Goal: Task Accomplishment & Management: Complete application form

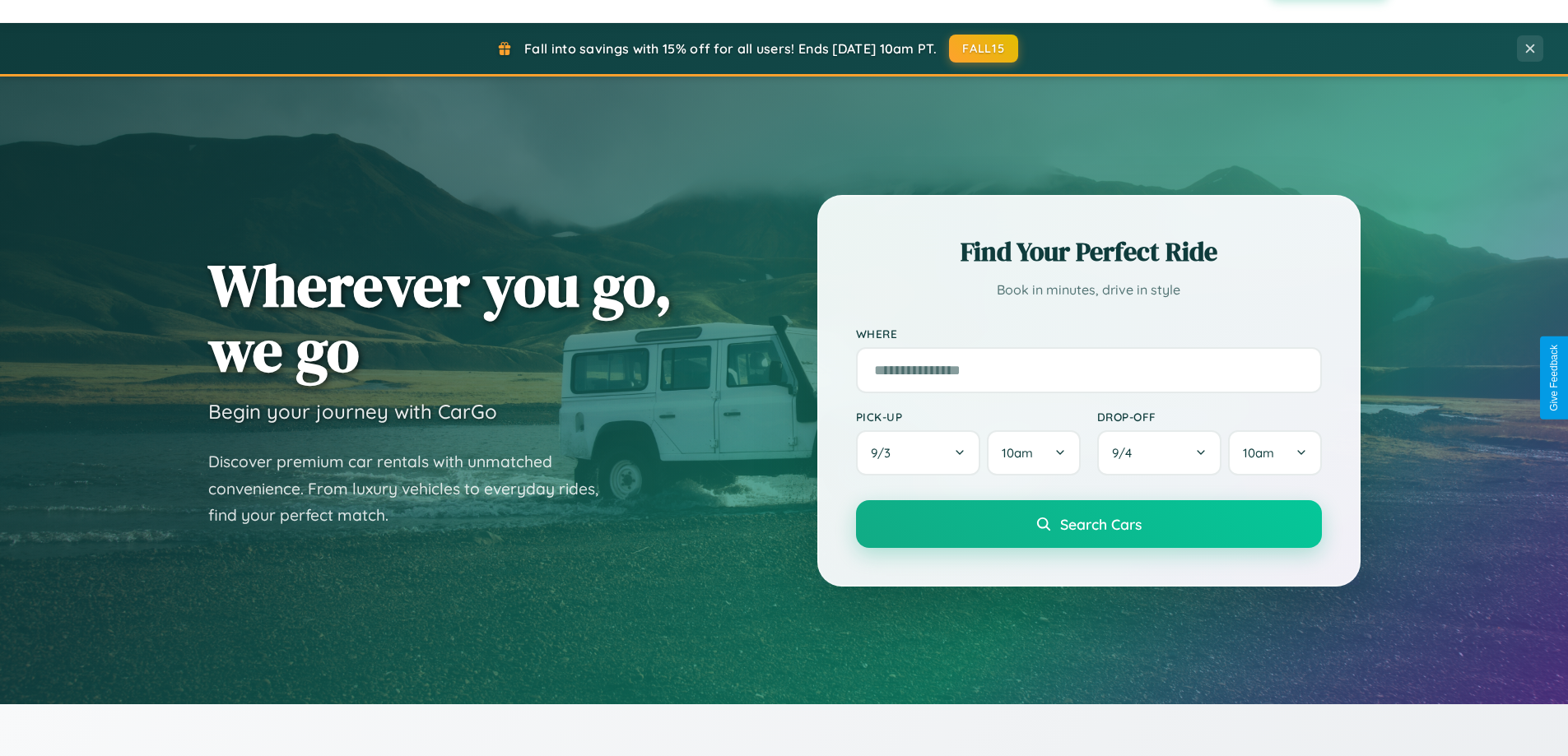
scroll to position [3165, 0]
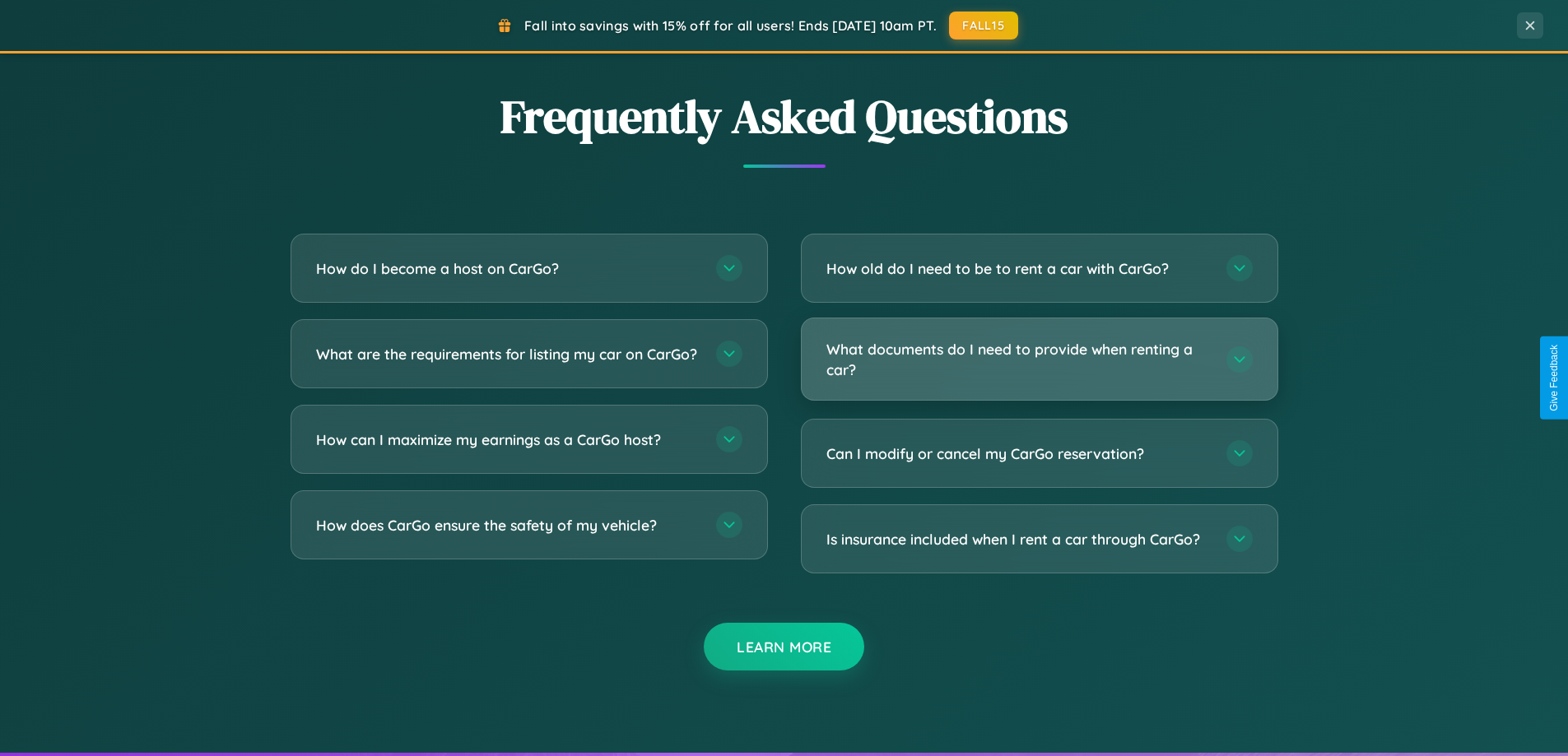
click at [1039, 360] on h3 "What documents do I need to provide when renting a car?" at bounding box center [1018, 359] width 384 height 40
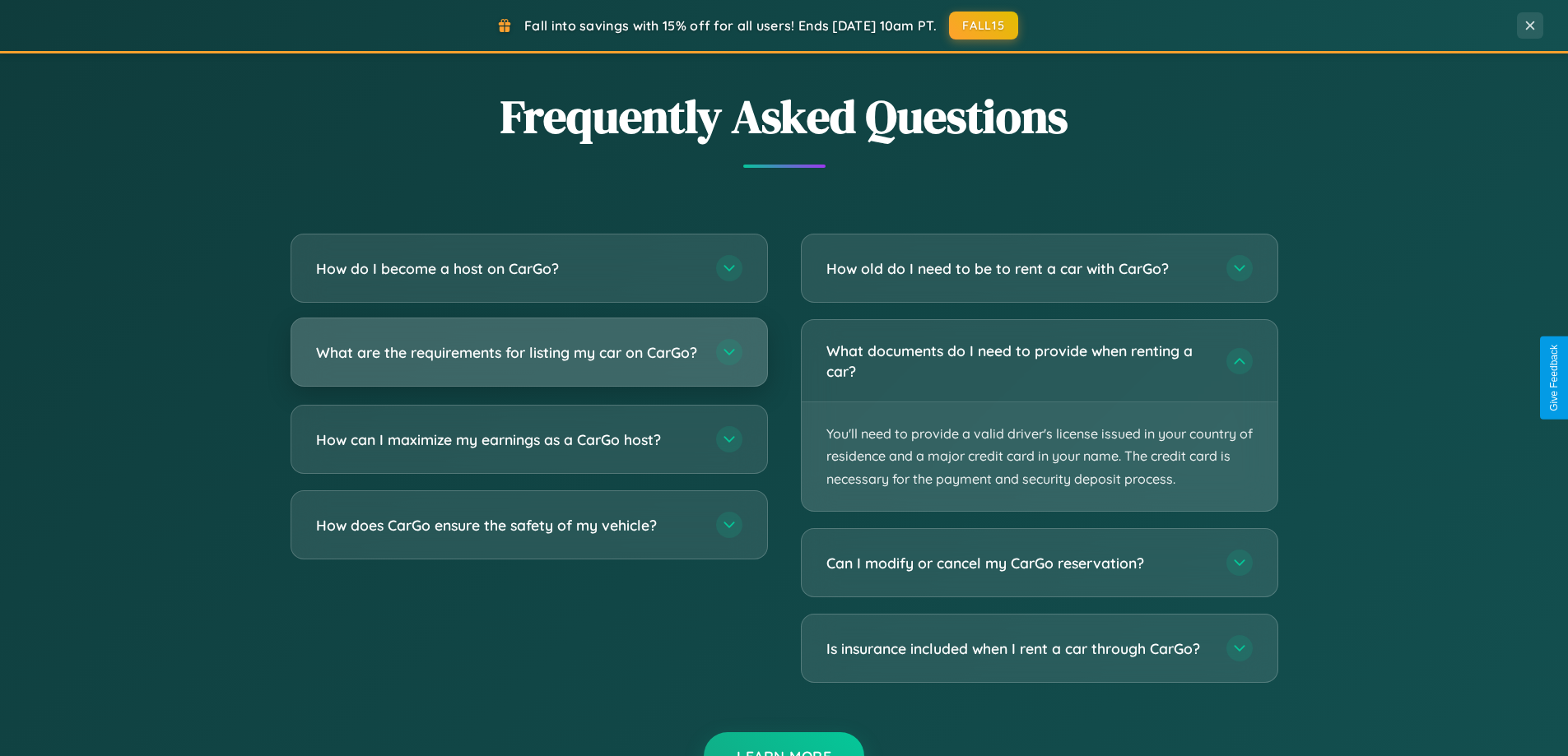
click at [528, 360] on h3 "What are the requirements for listing my car on CarGo?" at bounding box center [508, 353] width 384 height 21
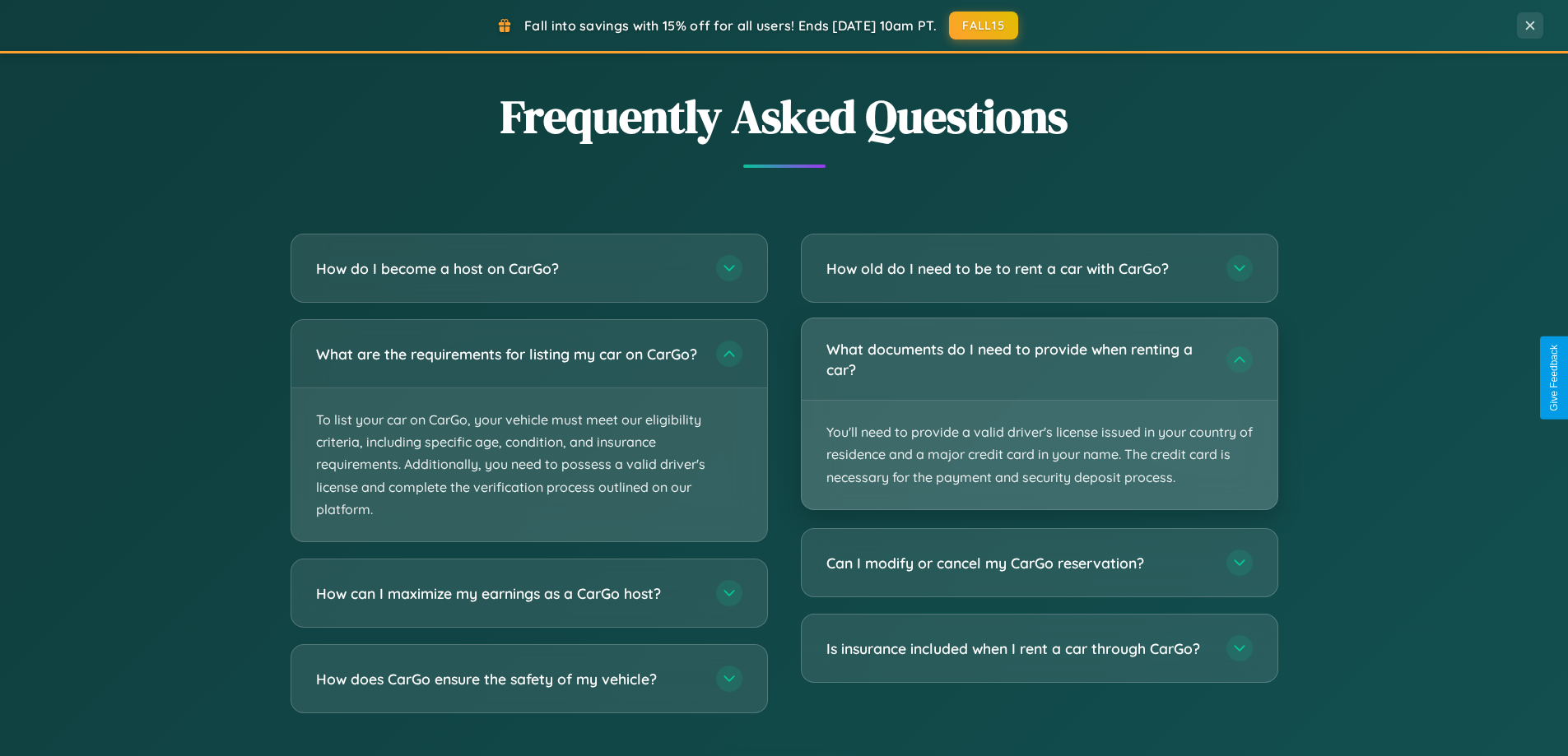
click at [1039, 414] on p "You'll need to provide a valid driver's license issued in your country of resid…" at bounding box center [1040, 455] width 476 height 108
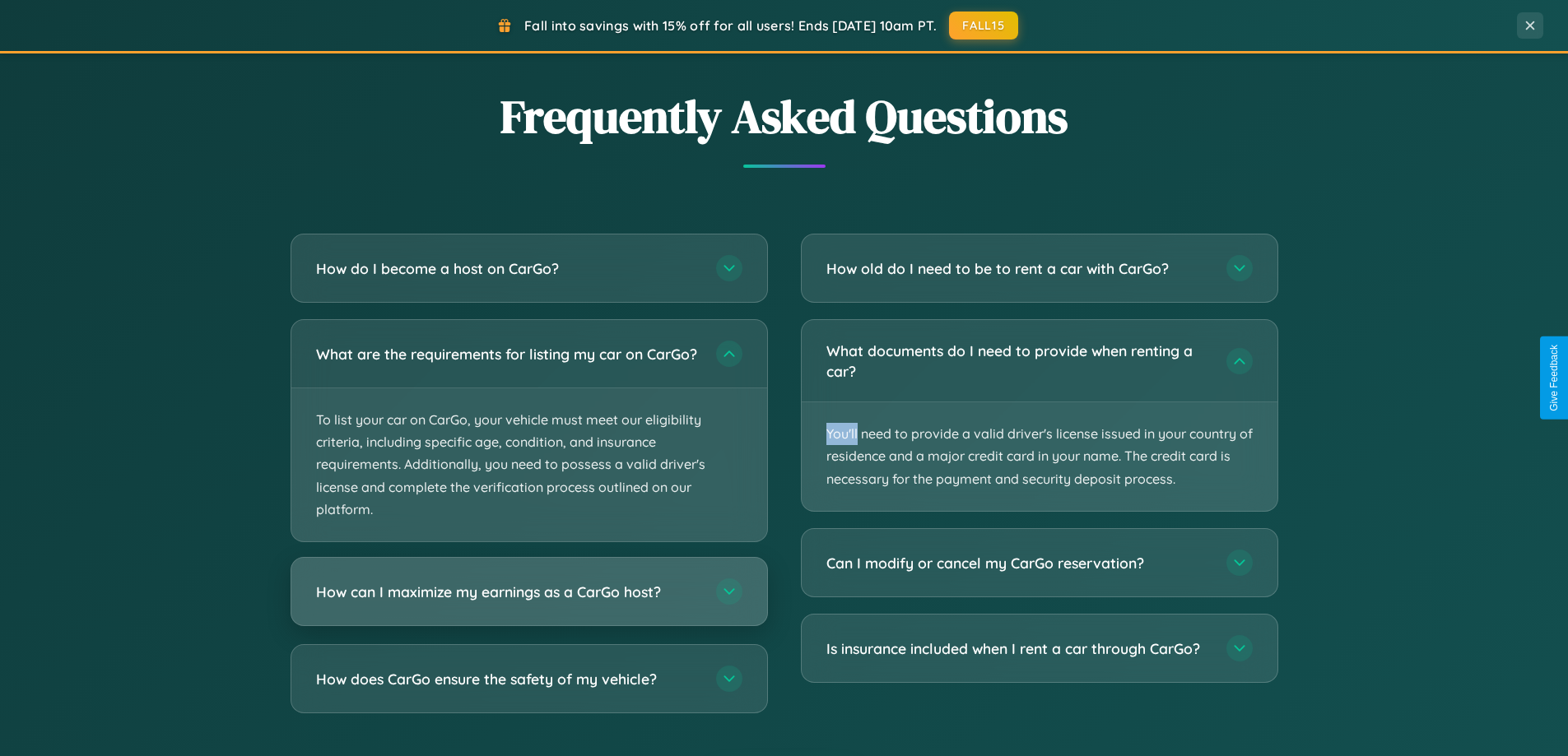
click at [528, 602] on h3 "How can I maximize my earnings as a CarGo host?" at bounding box center [508, 592] width 384 height 21
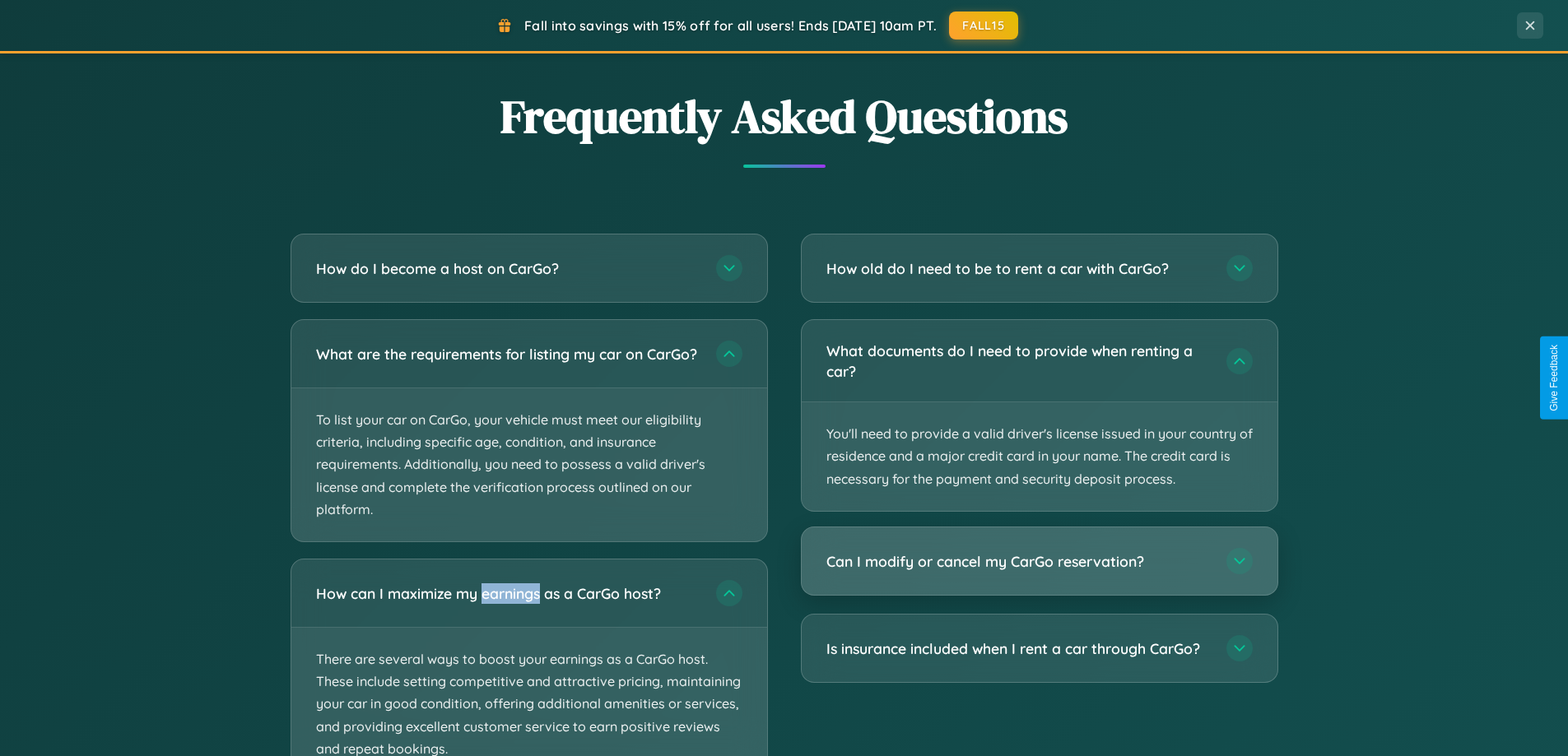
click at [1039, 561] on h3 "Can I modify or cancel my CarGo reservation?" at bounding box center [1018, 562] width 384 height 21
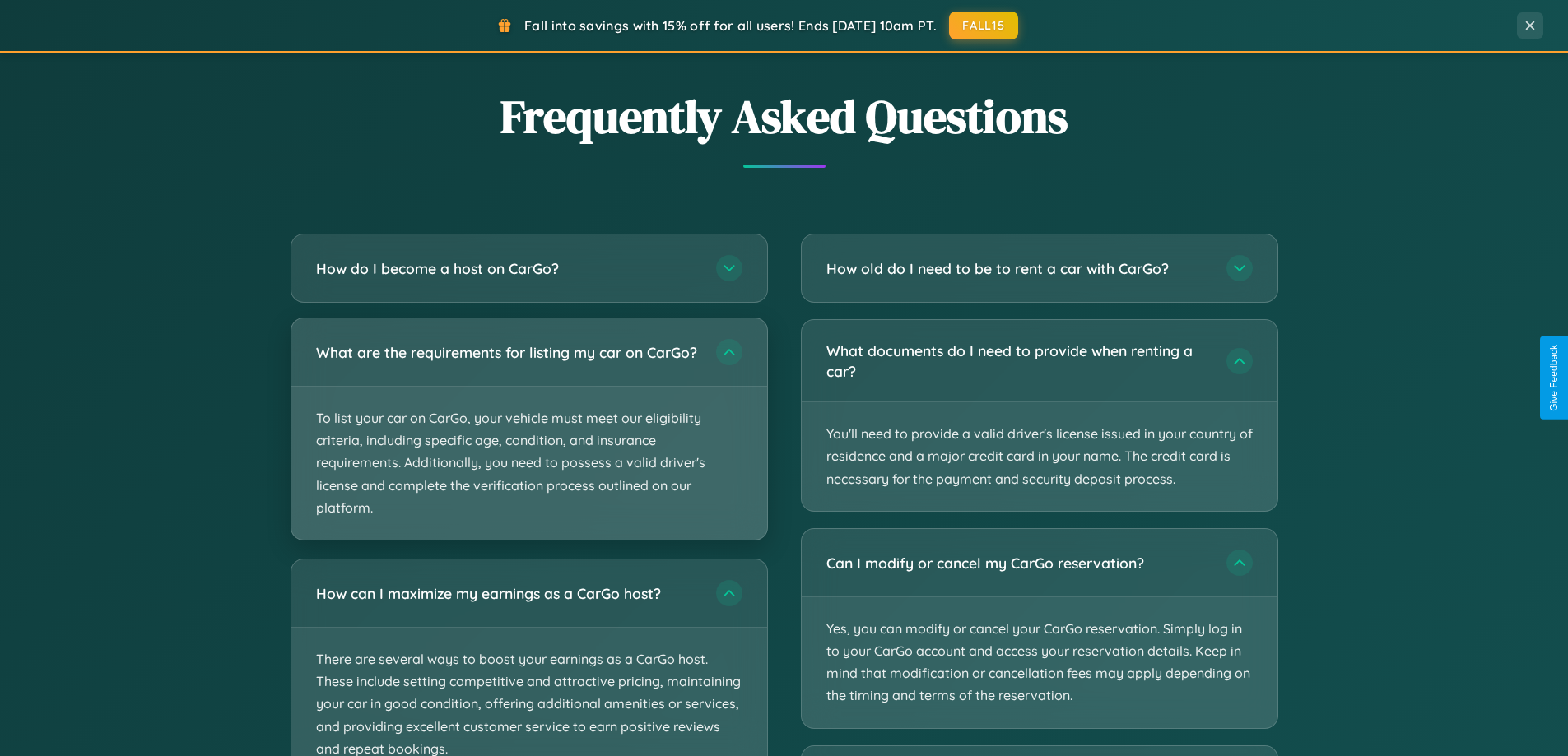
click at [528, 436] on p "To list your car on CarGo, your vehicle must meet our eligibility criteria, inc…" at bounding box center [529, 464] width 476 height 153
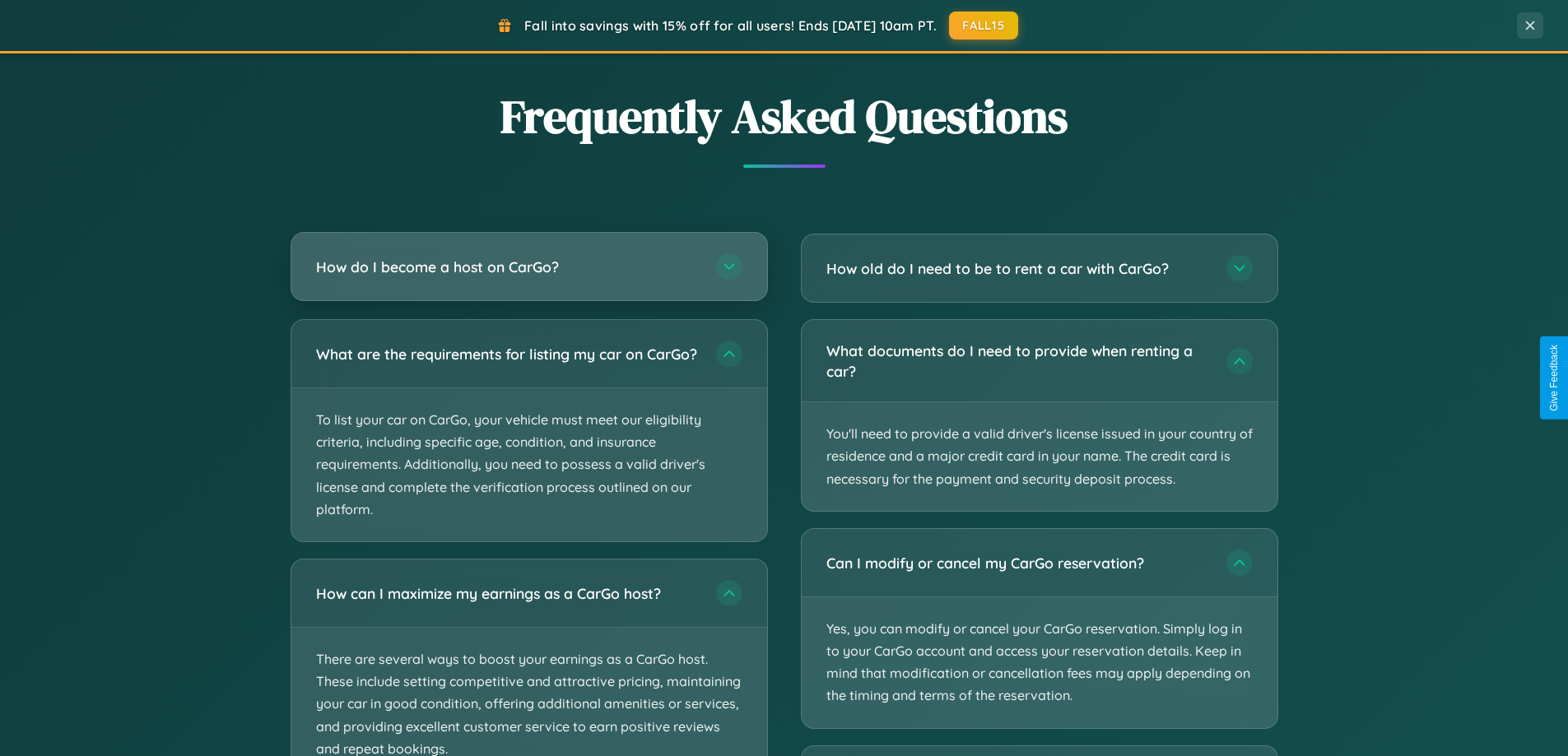
click at [528, 268] on h3 "How do I become a host on CarGo?" at bounding box center [508, 267] width 384 height 21
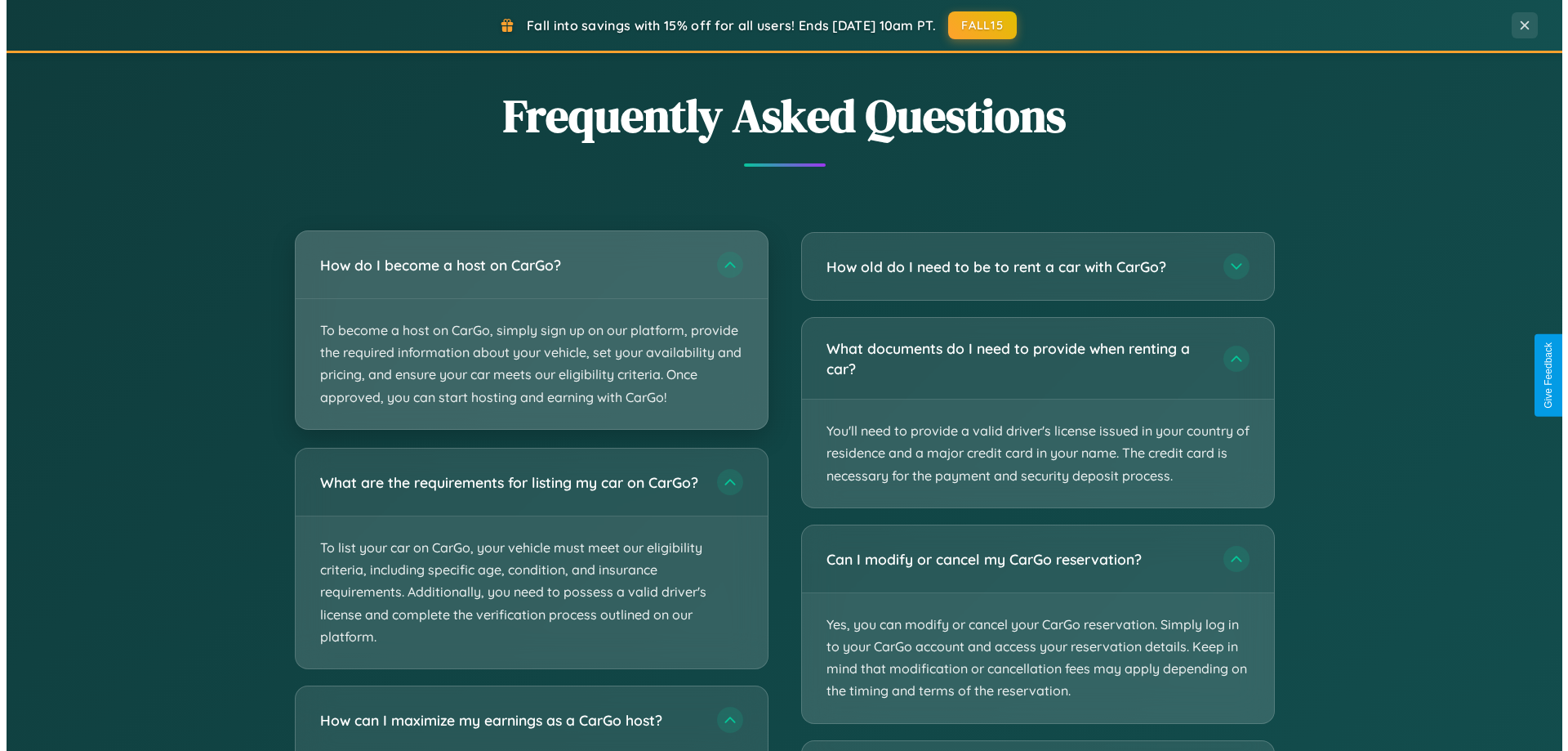
scroll to position [0, 0]
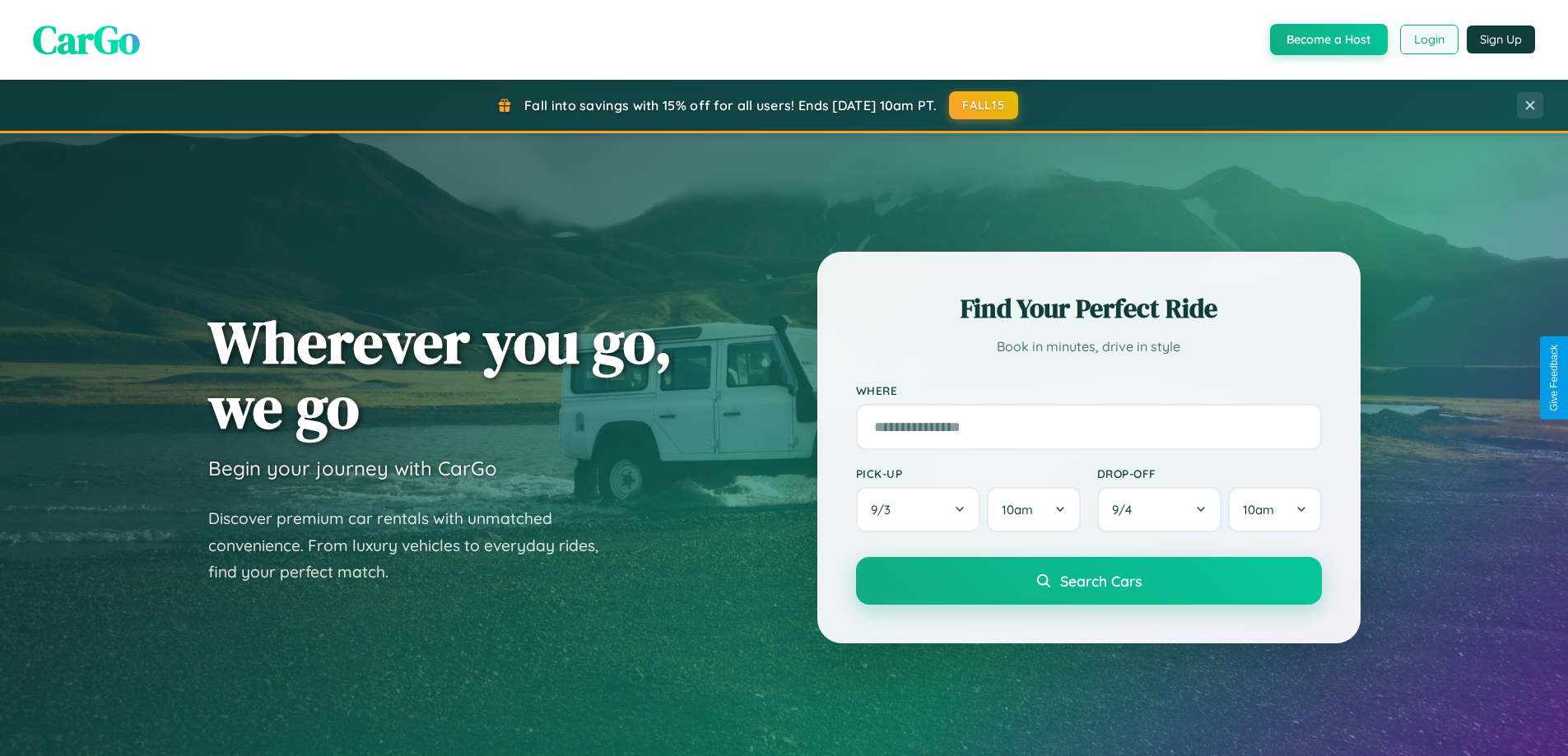
click at [1428, 40] on button "Login" at bounding box center [1429, 40] width 59 height 29
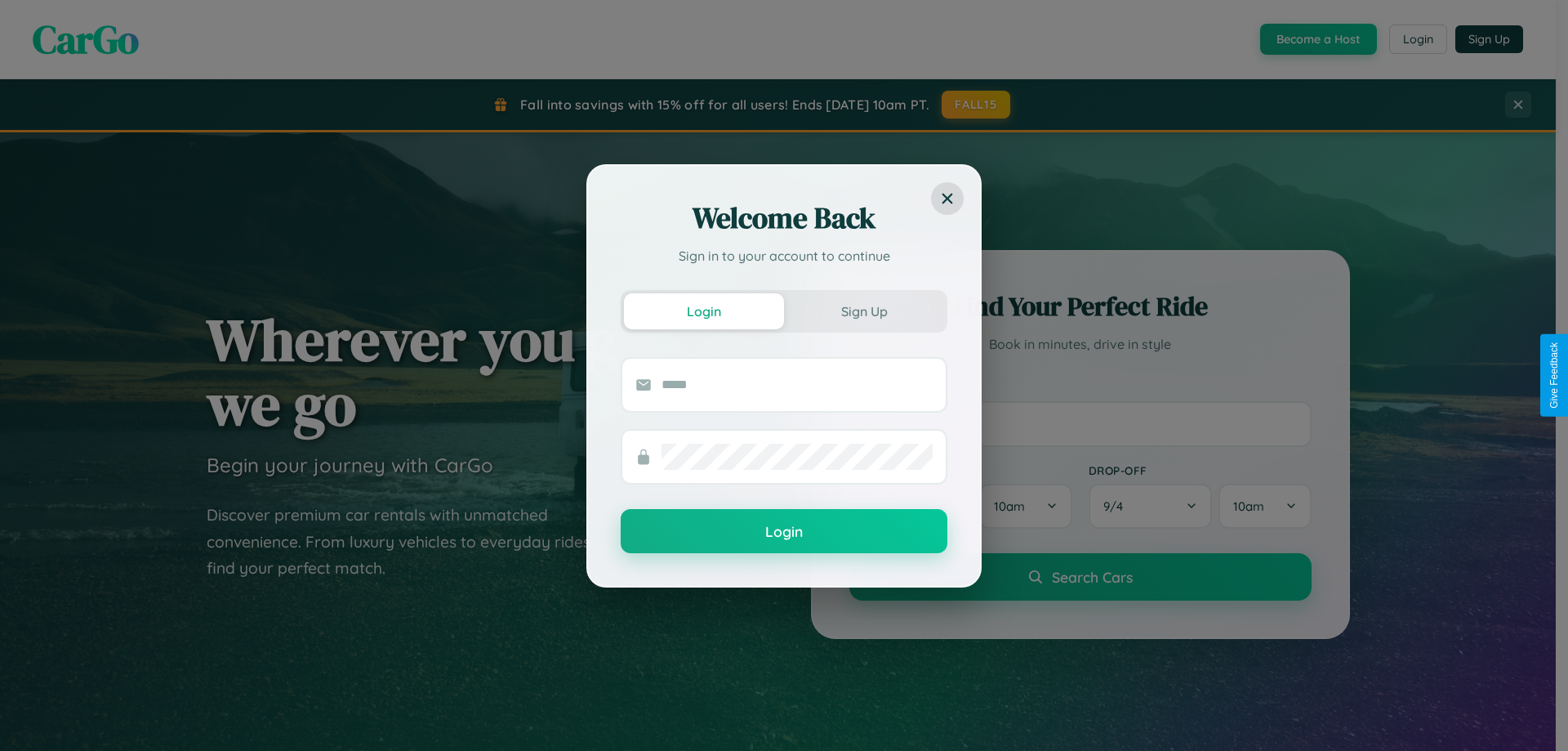
scroll to position [353, 0]
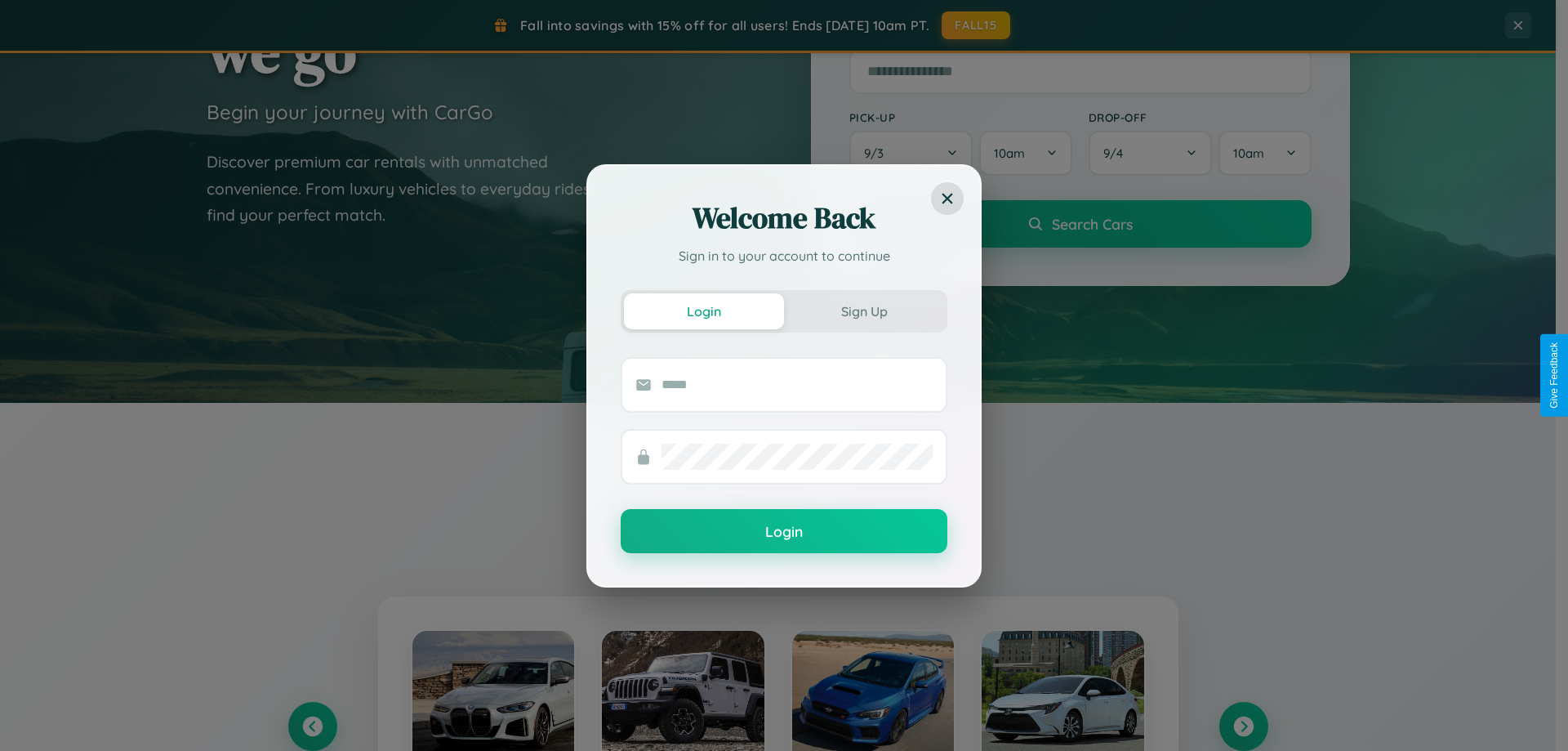
click at [1243, 726] on div "Welcome Back Sign in to your account to continue Login Sign Up Login" at bounding box center [784, 375] width 1568 height 751
click at [312, 726] on div "Welcome Back Sign in to your account to continue Login Sign Up Login" at bounding box center [784, 375] width 1568 height 751
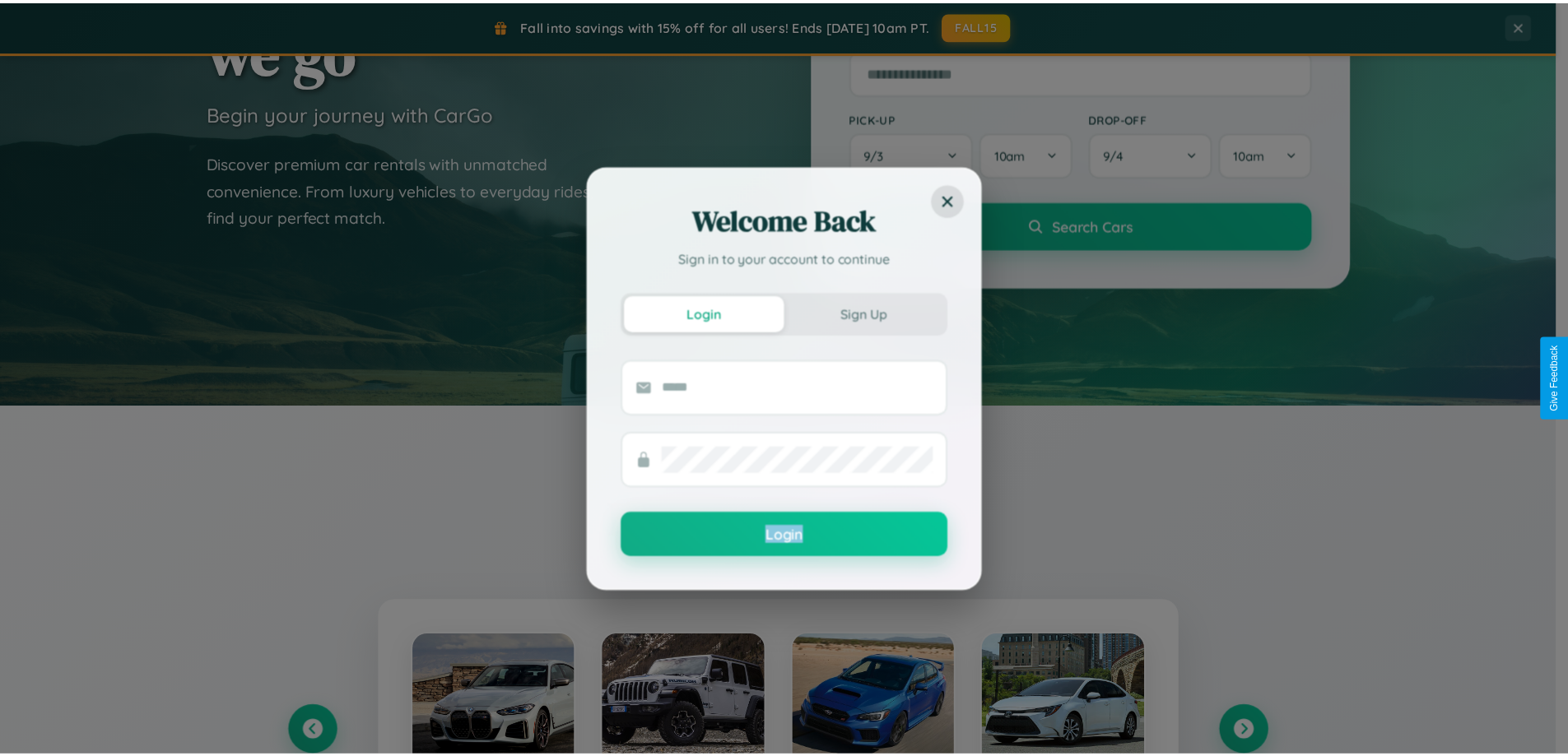
scroll to position [0, 0]
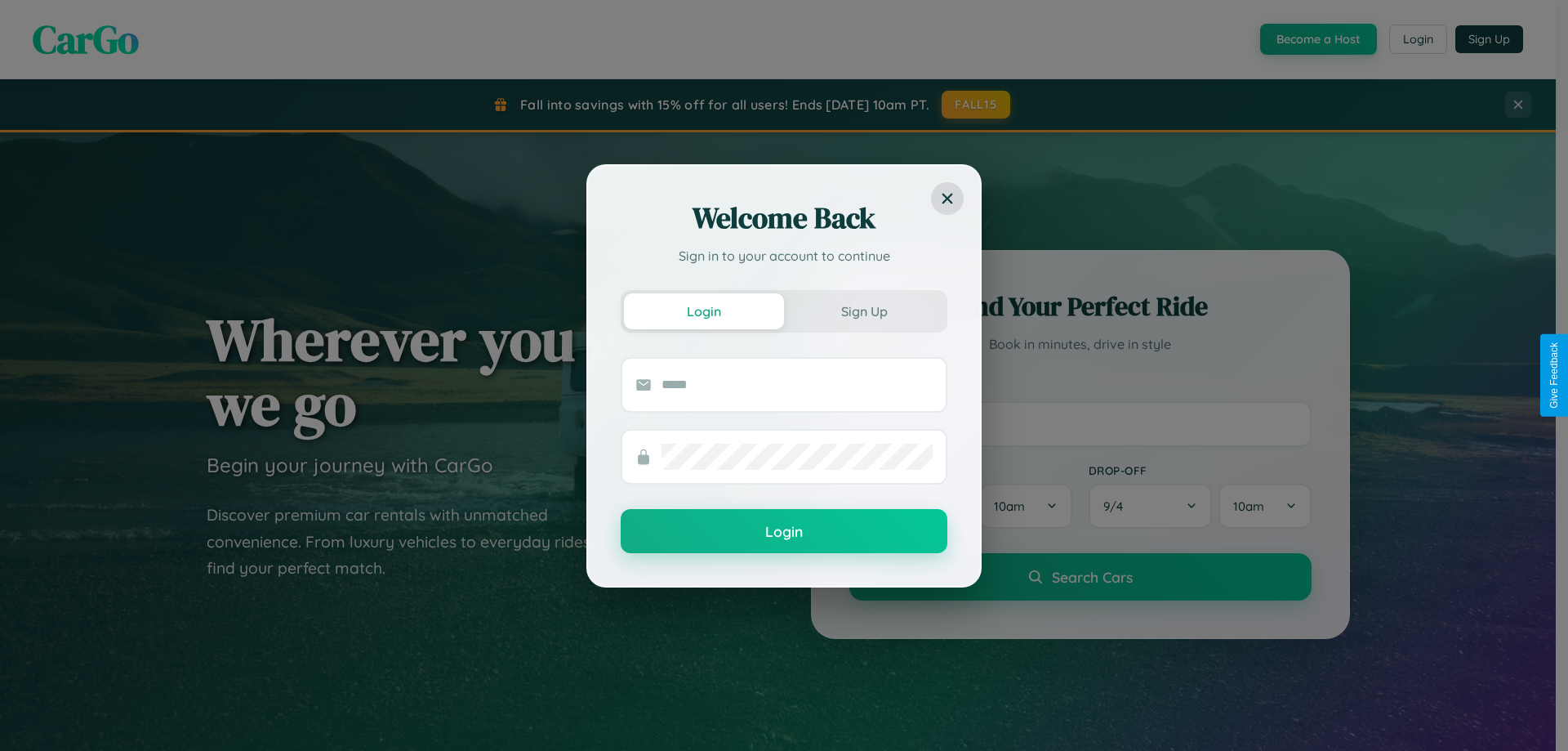
click at [1317, 39] on div "Welcome Back Sign in to your account to continue Login Sign Up Login" at bounding box center [784, 375] width 1568 height 751
click at [864, 310] on button "Sign Up" at bounding box center [863, 311] width 160 height 36
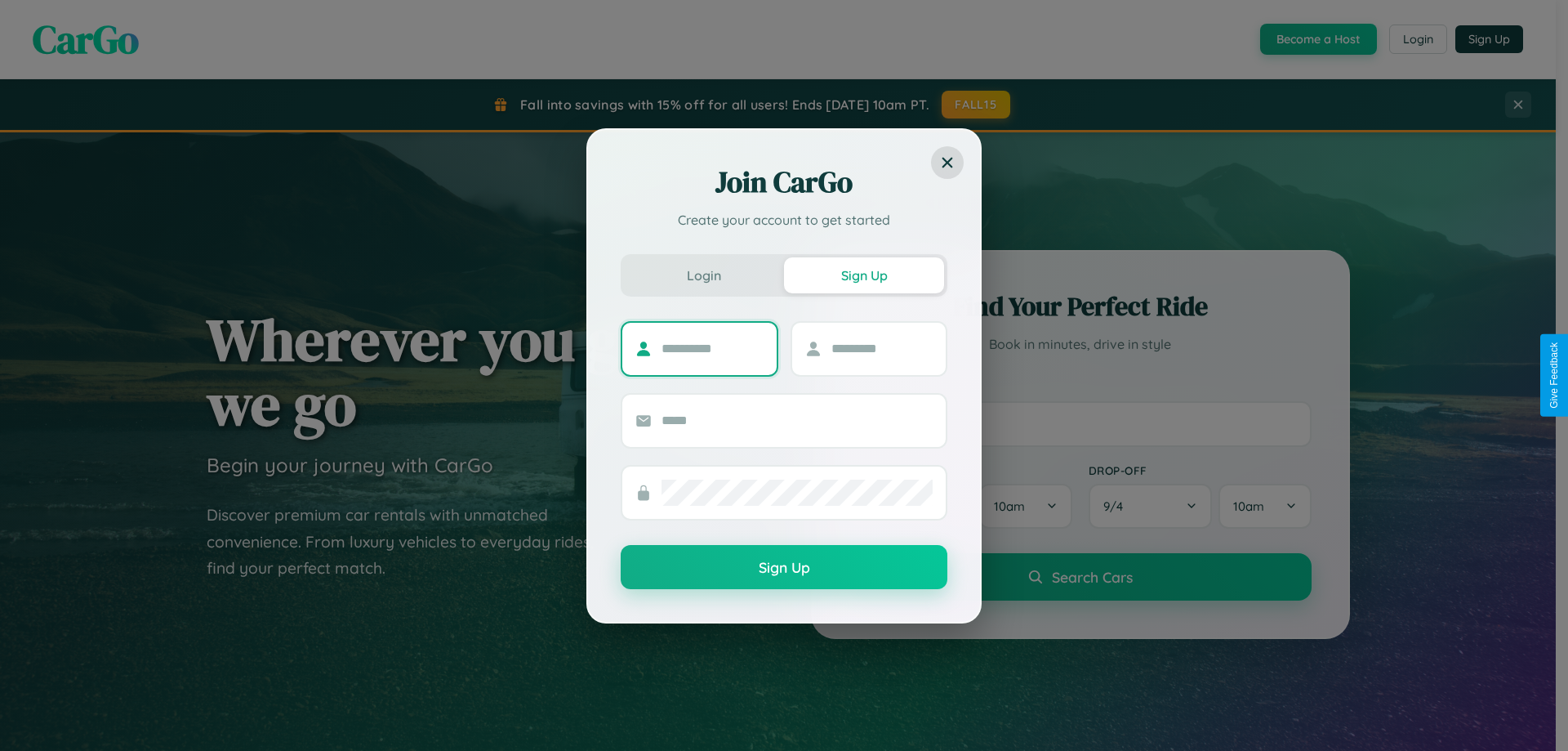
click at [712, 348] on input "text" at bounding box center [713, 349] width 102 height 26
type input "*******"
click at [881, 348] on input "text" at bounding box center [883, 349] width 102 height 26
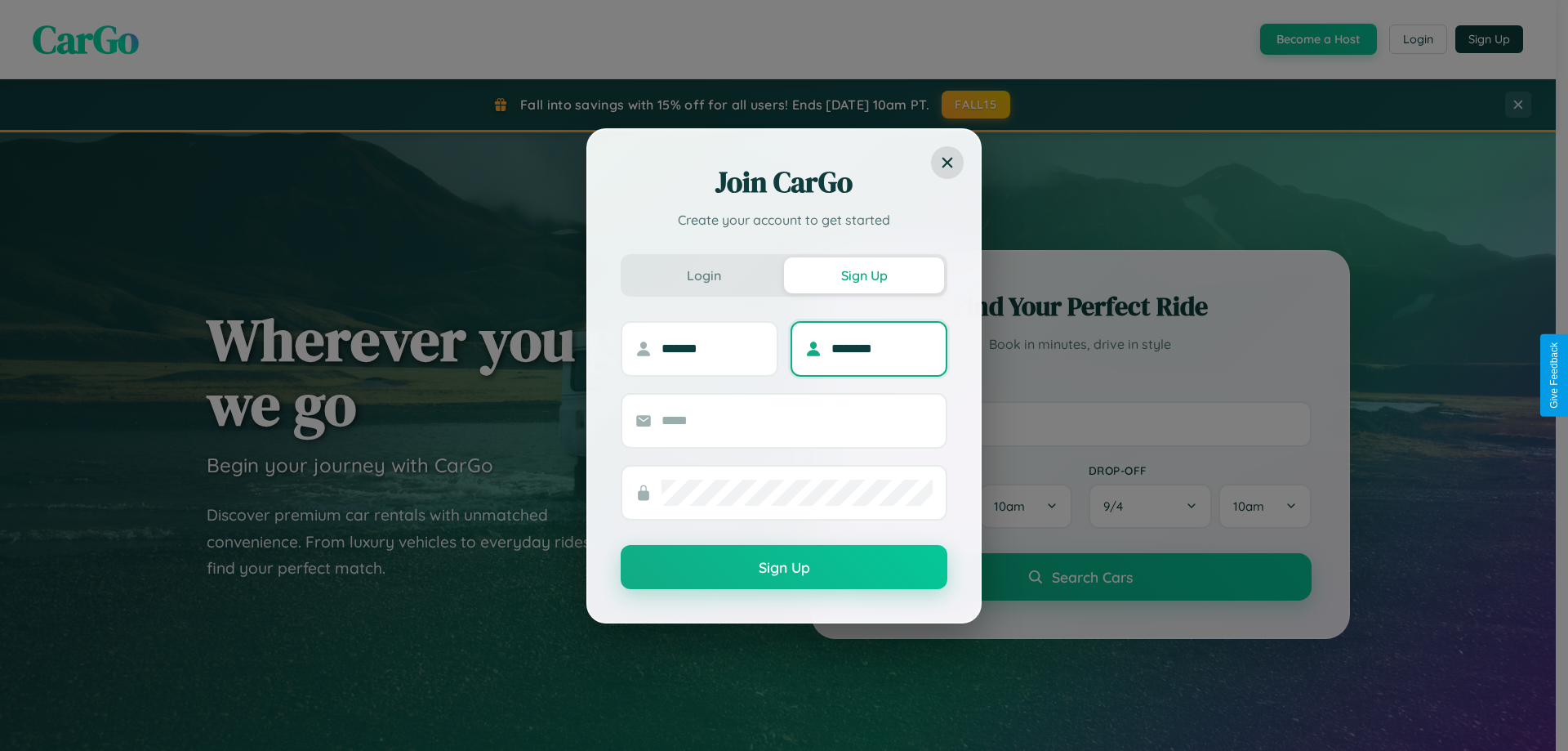
type input "********"
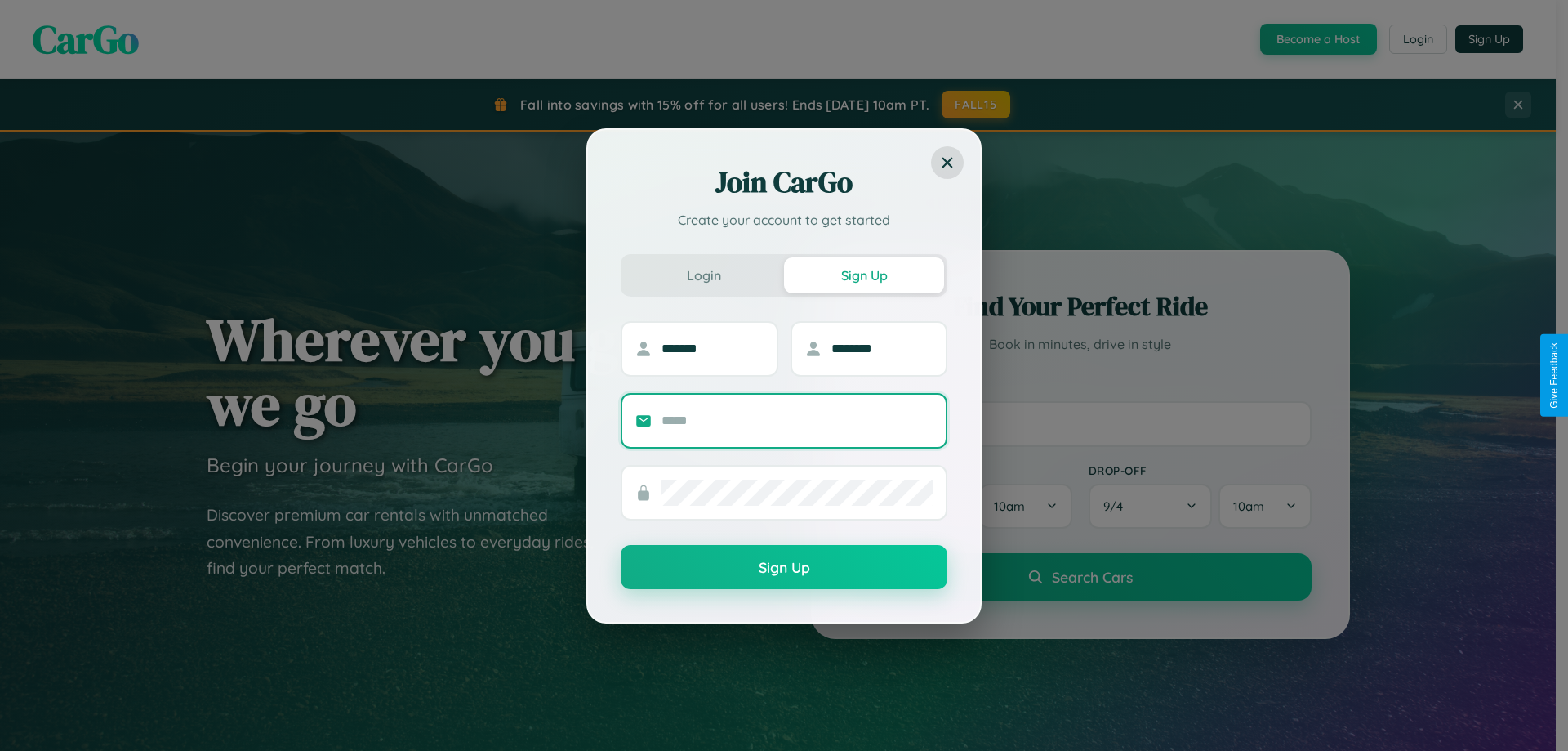
click at [797, 420] on input "text" at bounding box center [798, 420] width 272 height 26
type input "**********"
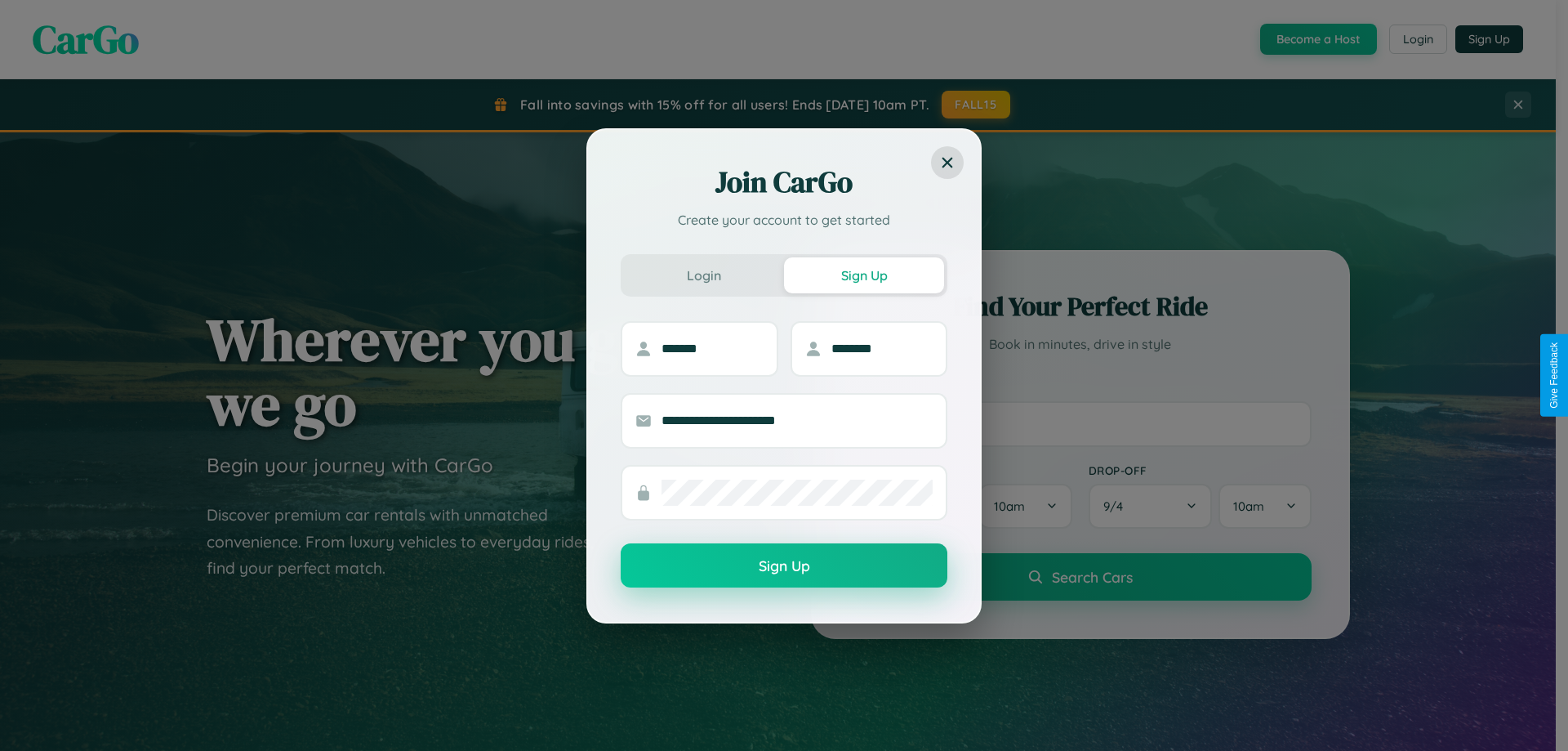
click at [784, 566] on button "Sign Up" at bounding box center [784, 566] width 327 height 44
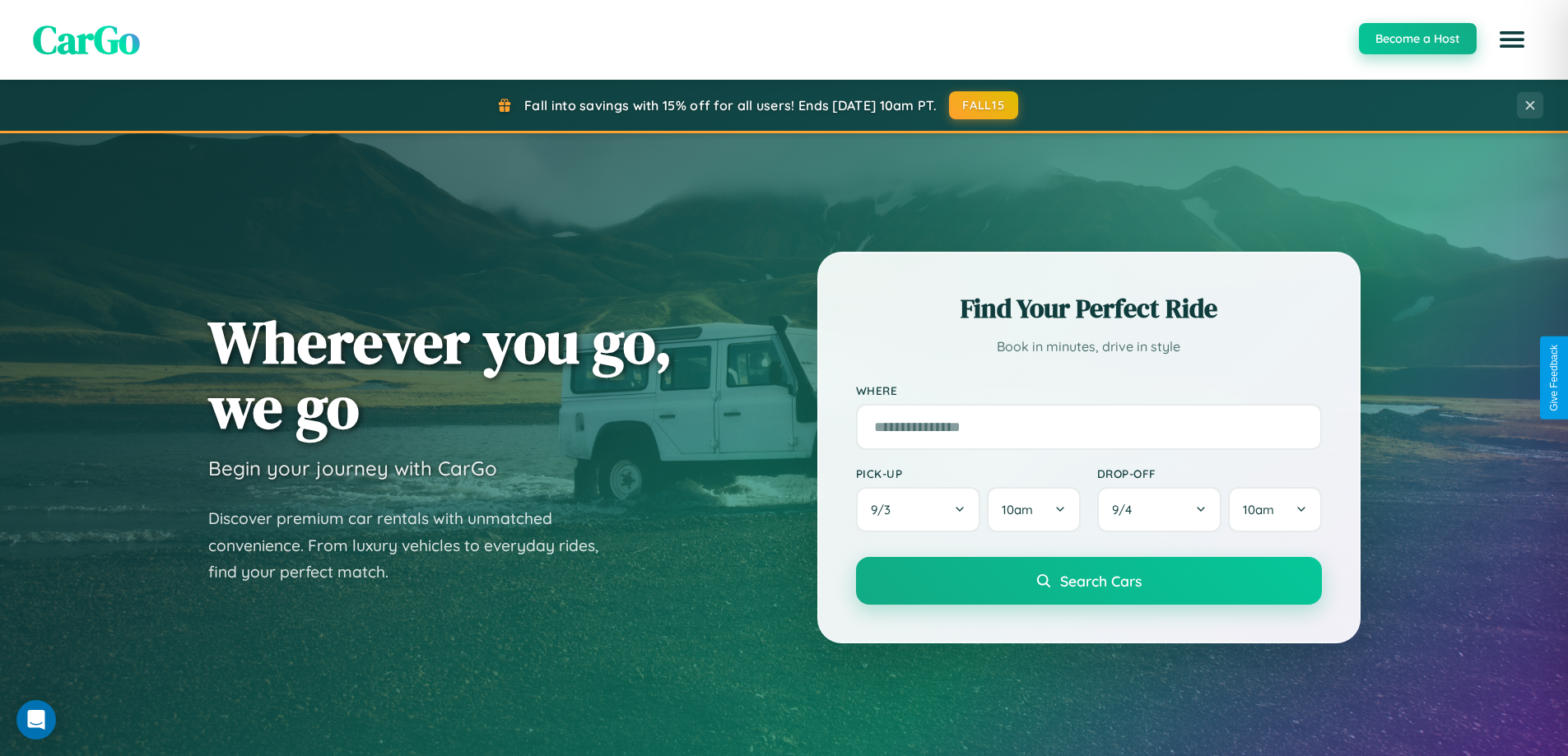
click at [1417, 40] on button "Become a Host" at bounding box center [1417, 39] width 118 height 31
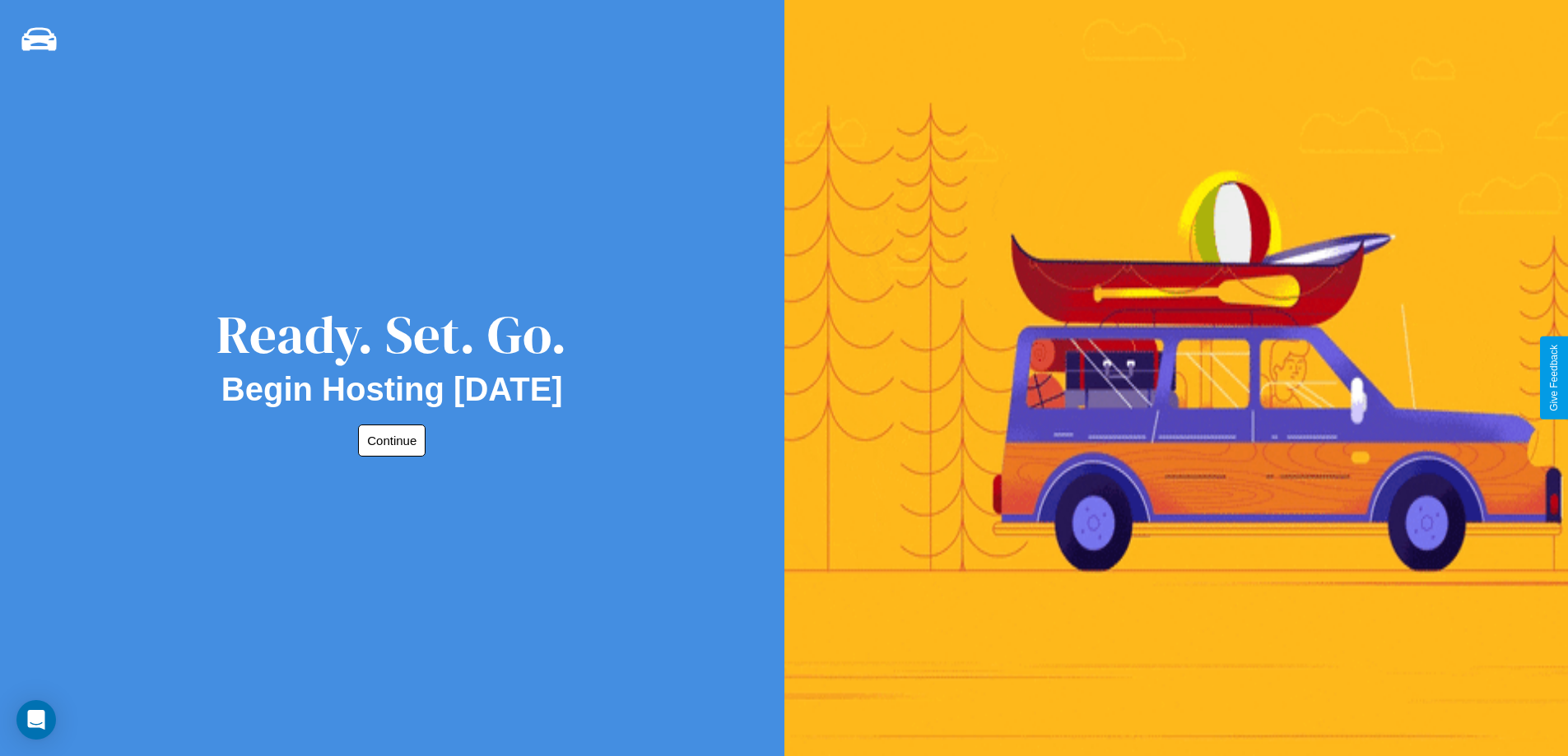
click at [388, 440] on button "Continue" at bounding box center [392, 440] width 67 height 32
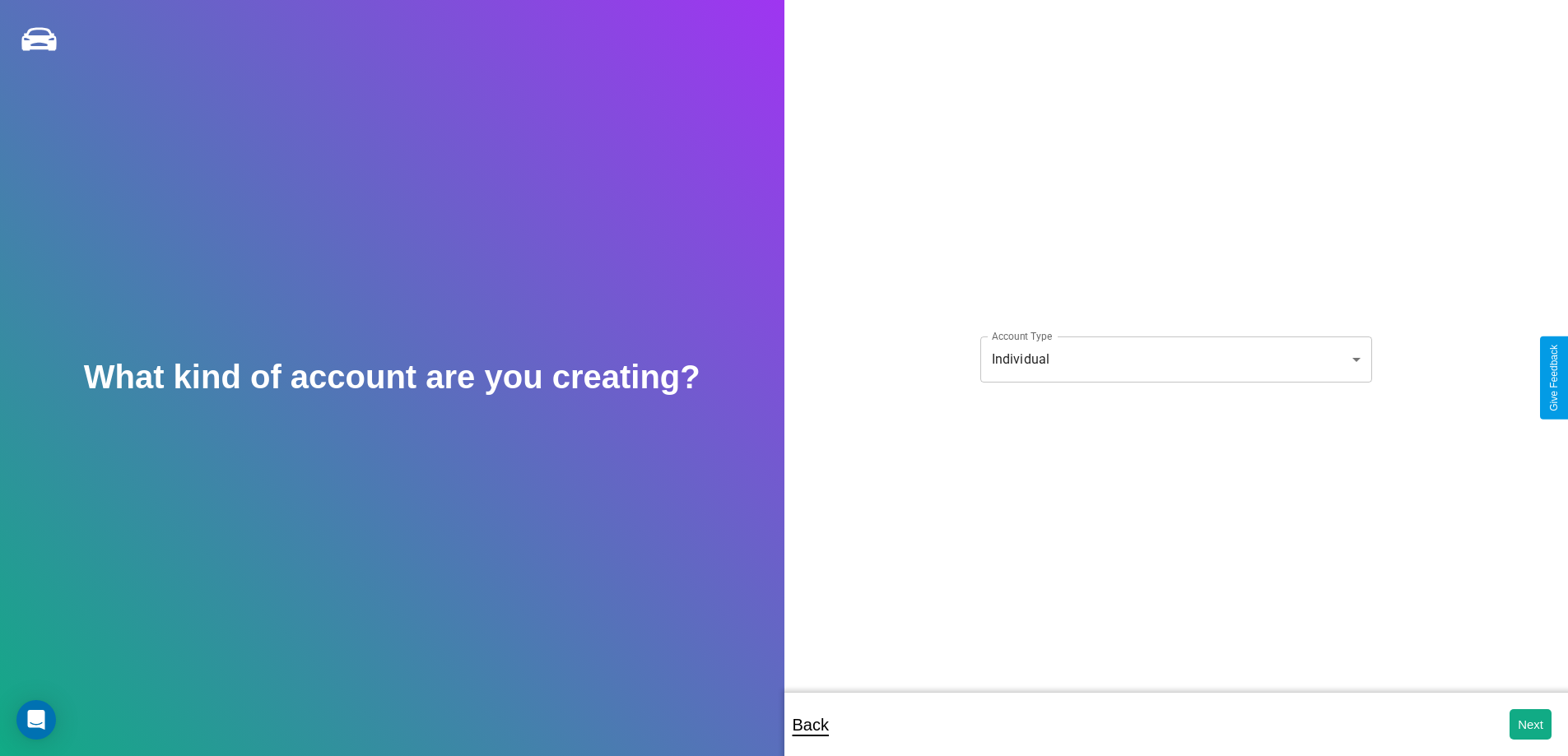
click at [1176, 359] on body "**********" at bounding box center [784, 389] width 1568 height 778
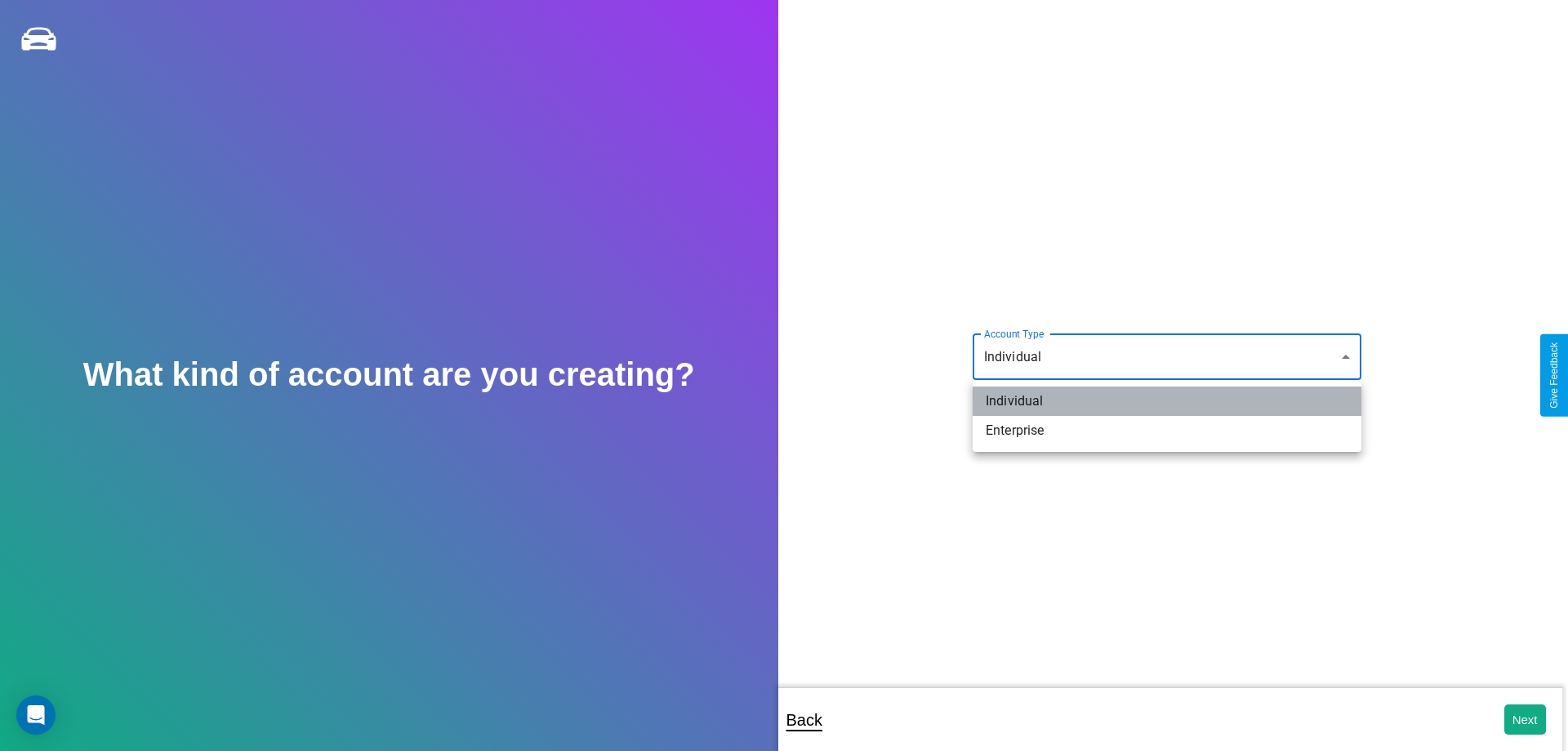
click at [1167, 402] on li "Individual" at bounding box center [1167, 401] width 389 height 29
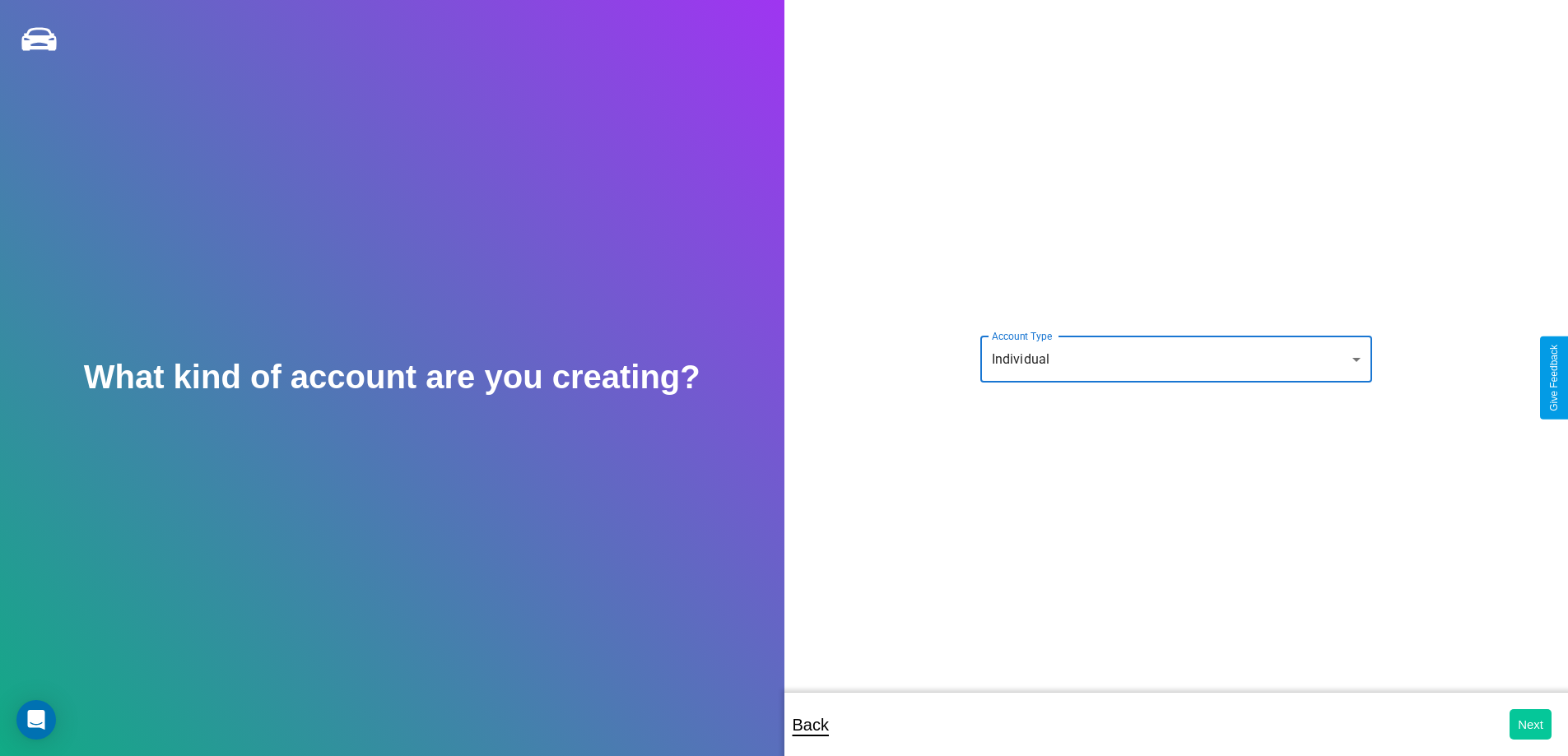
click at [1530, 724] on button "Next" at bounding box center [1530, 723] width 42 height 30
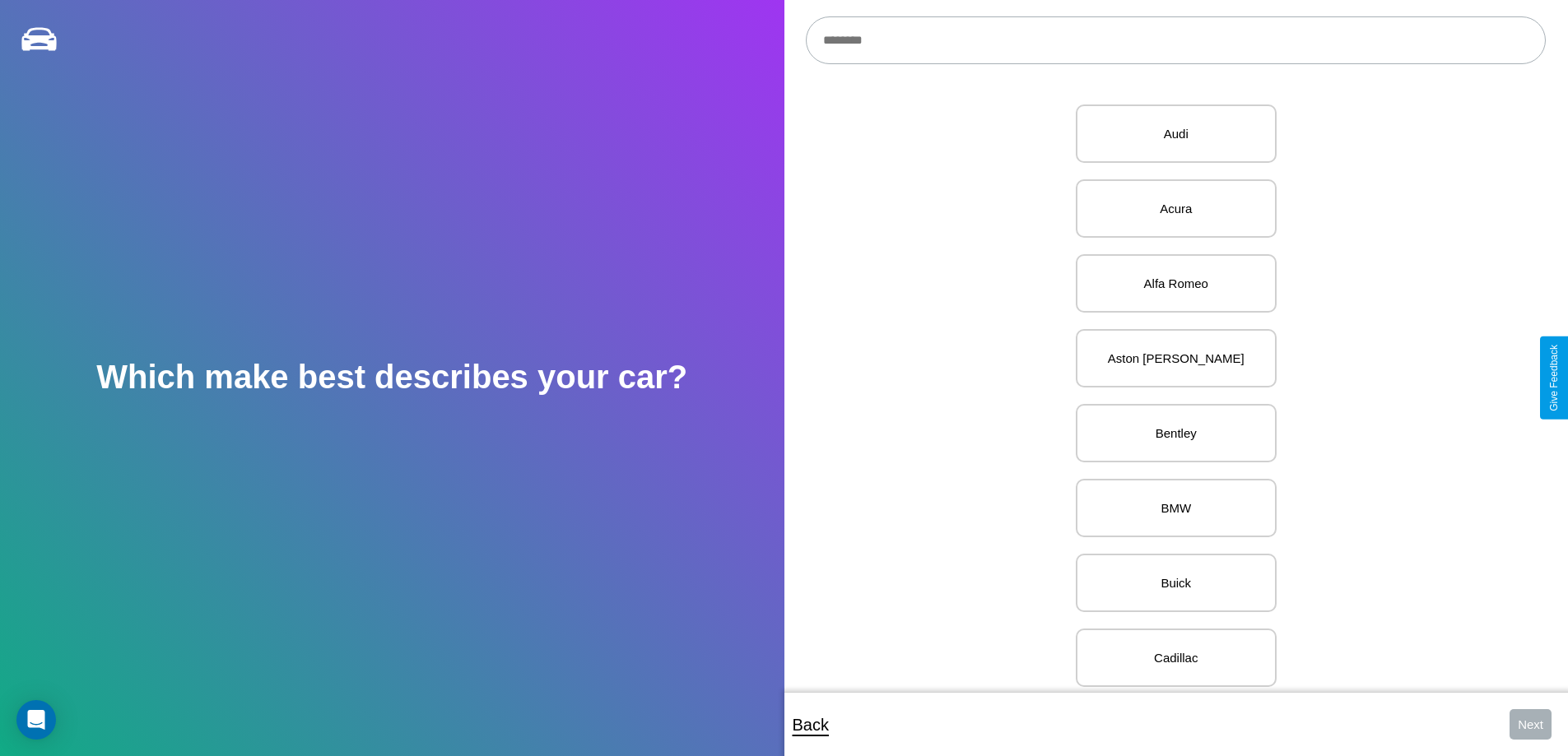
click at [1176, 40] on input "text" at bounding box center [1176, 40] width 740 height 47
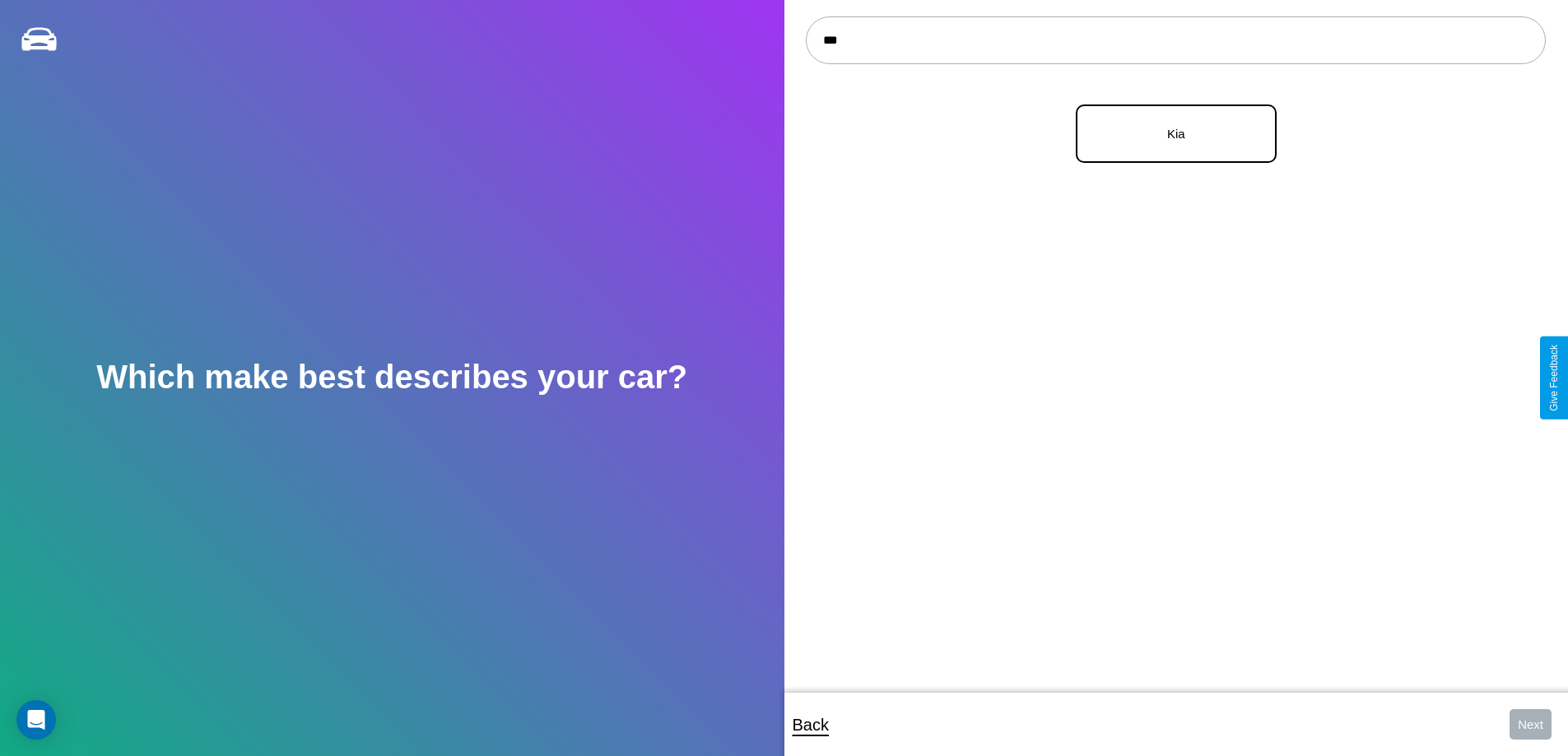
type input "***"
click at [1170, 134] on p "Kia" at bounding box center [1176, 134] width 164 height 22
click at [1530, 724] on button "Next" at bounding box center [1530, 723] width 42 height 30
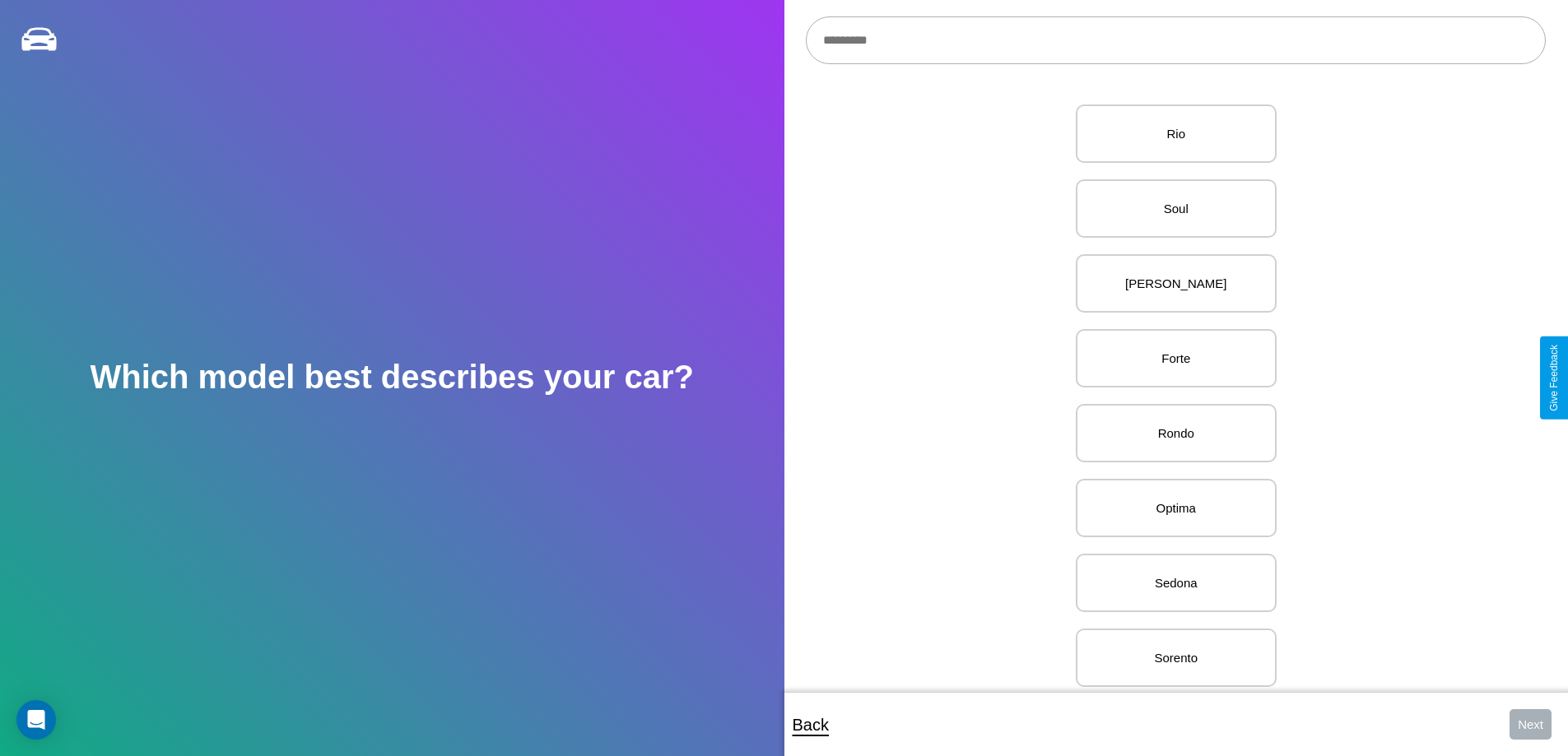
click at [1176, 40] on input "text" at bounding box center [1176, 40] width 740 height 47
type input "**********"
